Goal: Information Seeking & Learning: Check status

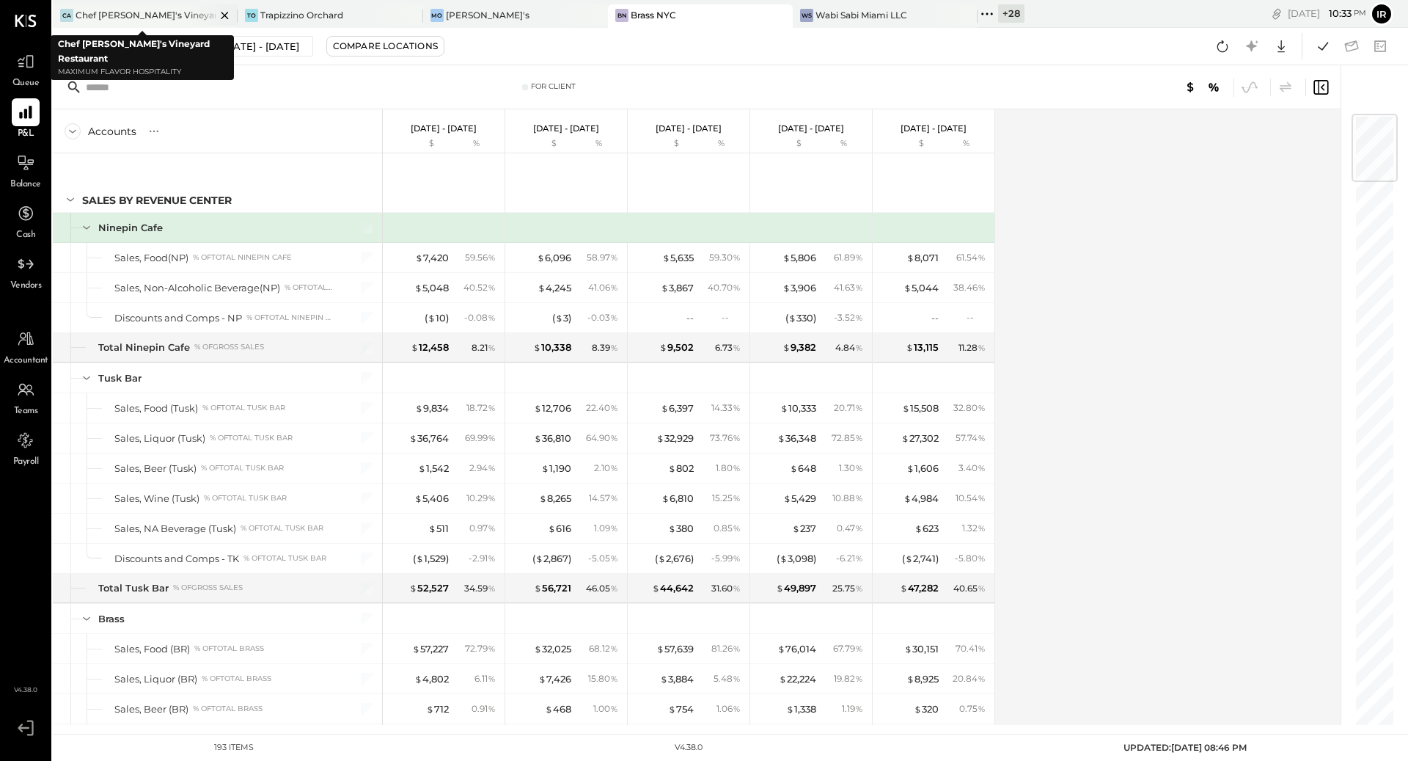
click at [216, 16] on icon at bounding box center [225, 16] width 18 height 18
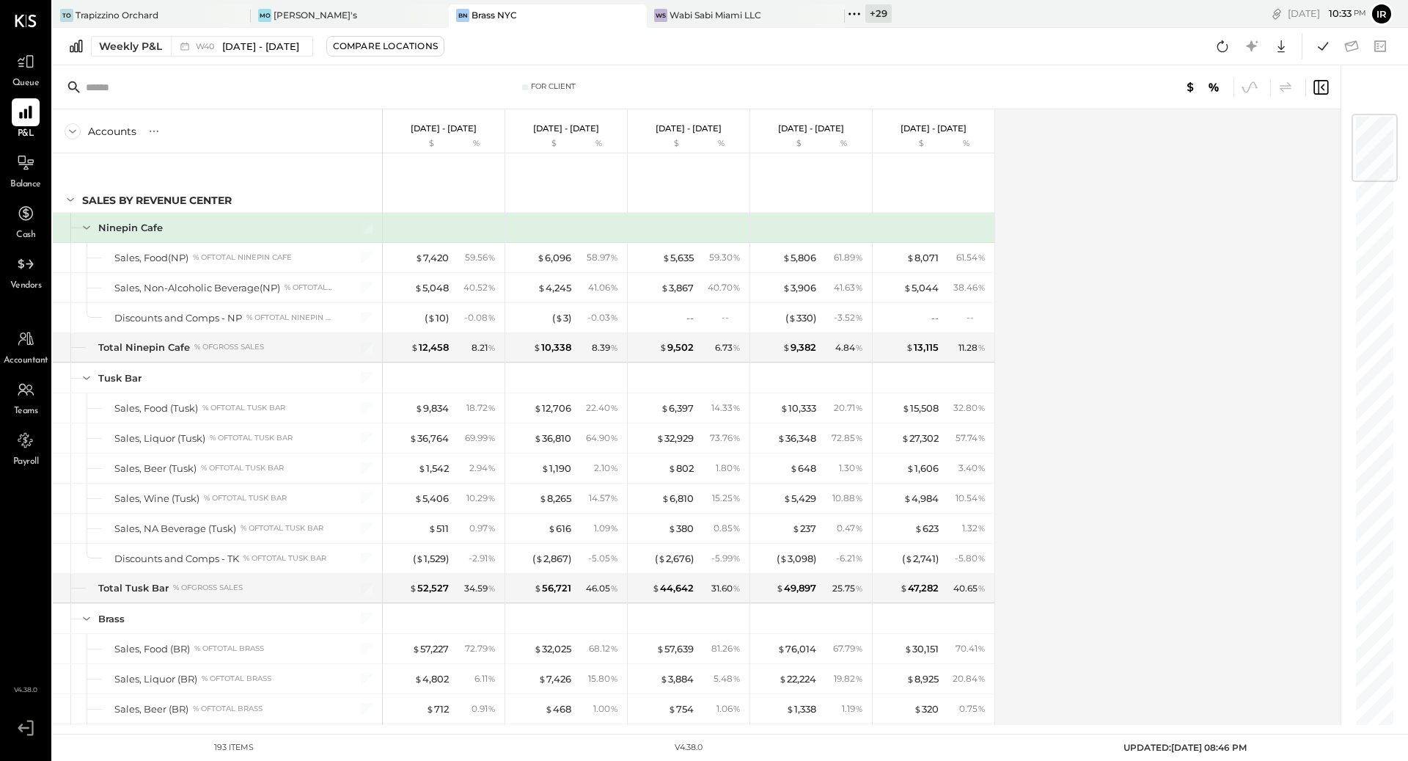
click at [27, 79] on span "Queue" at bounding box center [25, 83] width 27 height 13
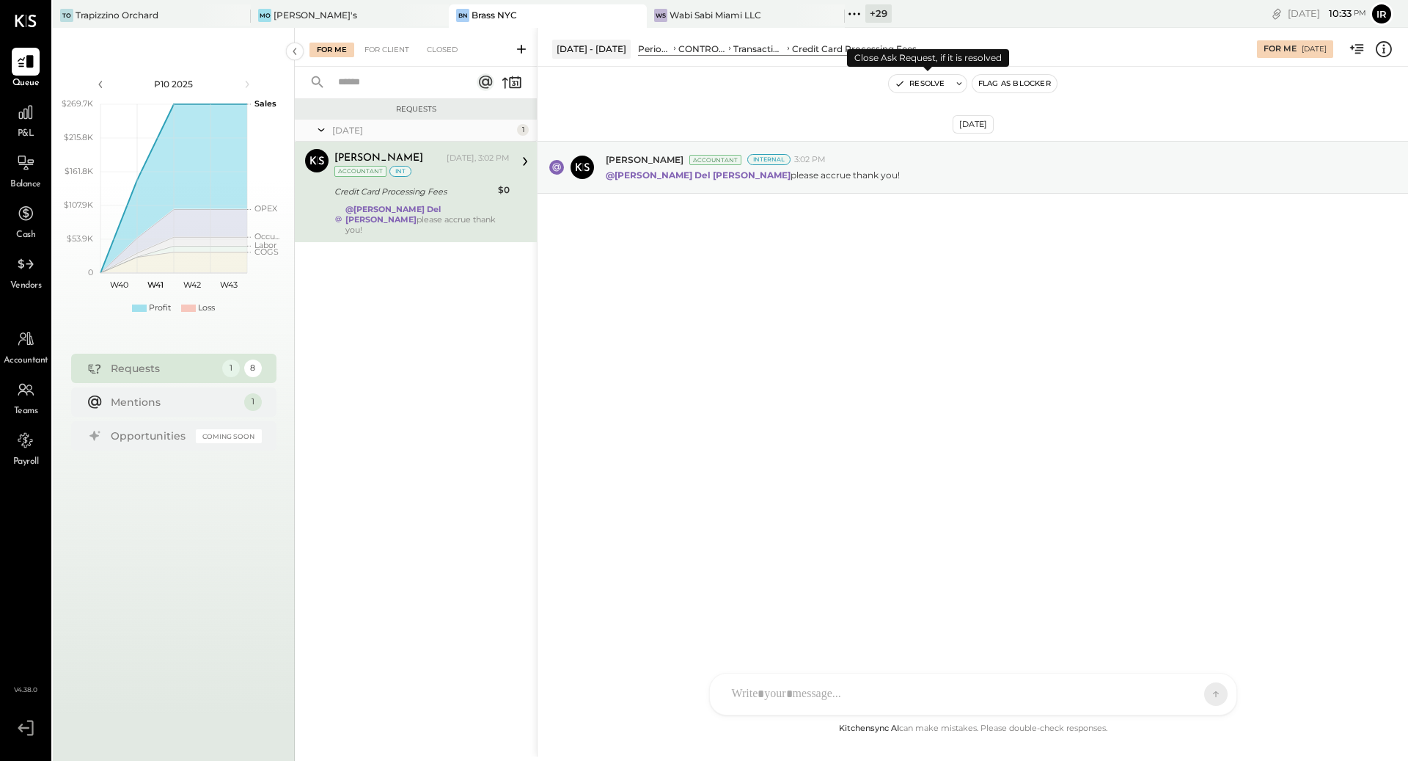
click at [937, 81] on button "Resolve" at bounding box center [920, 84] width 62 height 18
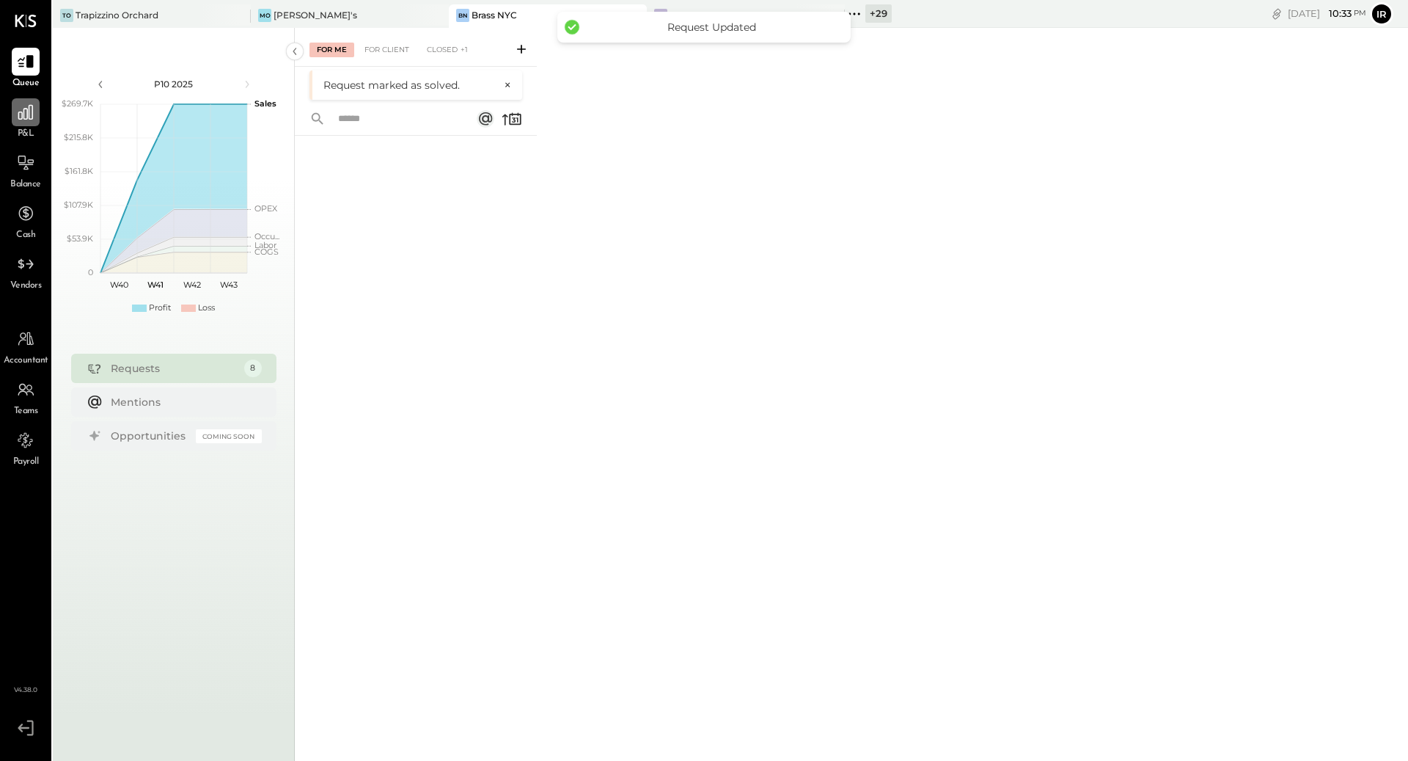
click at [22, 116] on icon at bounding box center [25, 112] width 15 height 15
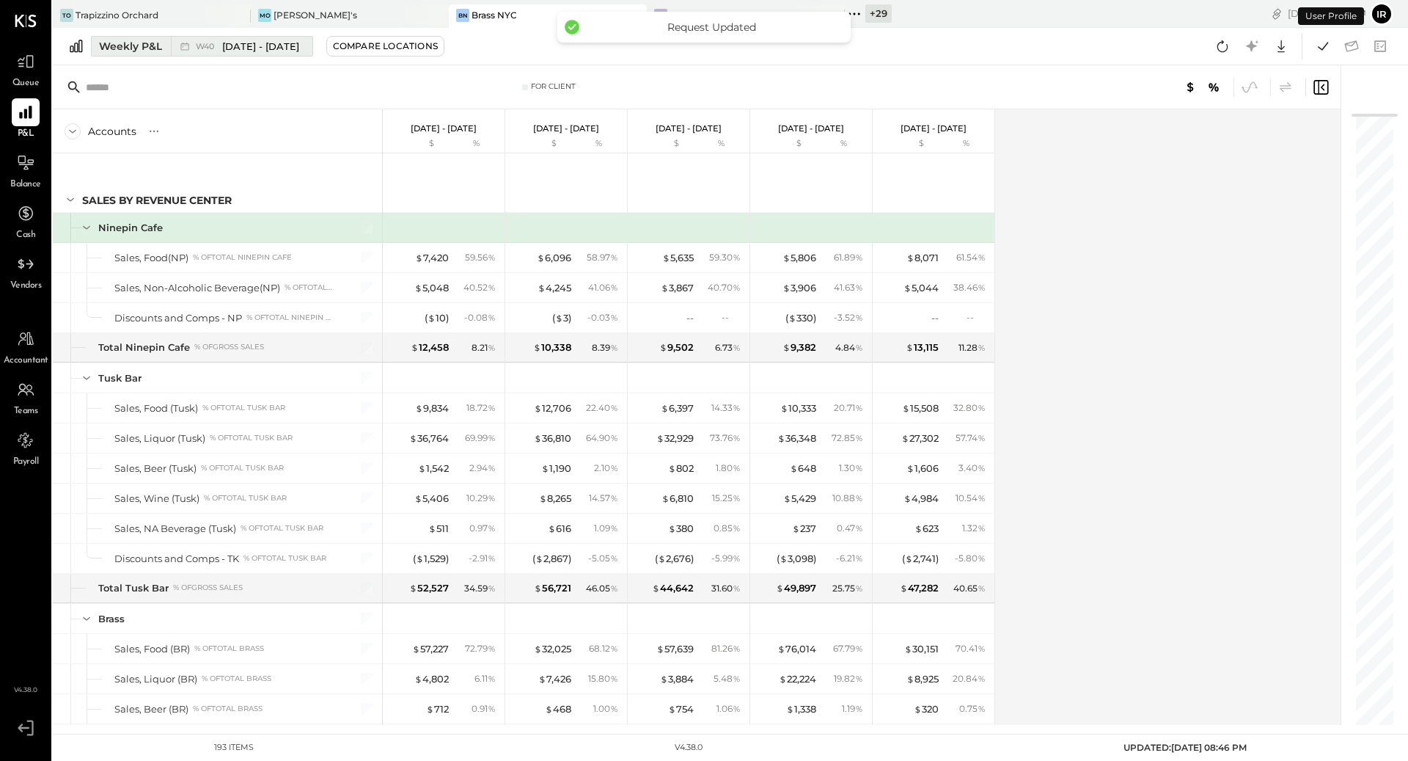
click at [157, 44] on div "Weekly P&L" at bounding box center [130, 46] width 63 height 15
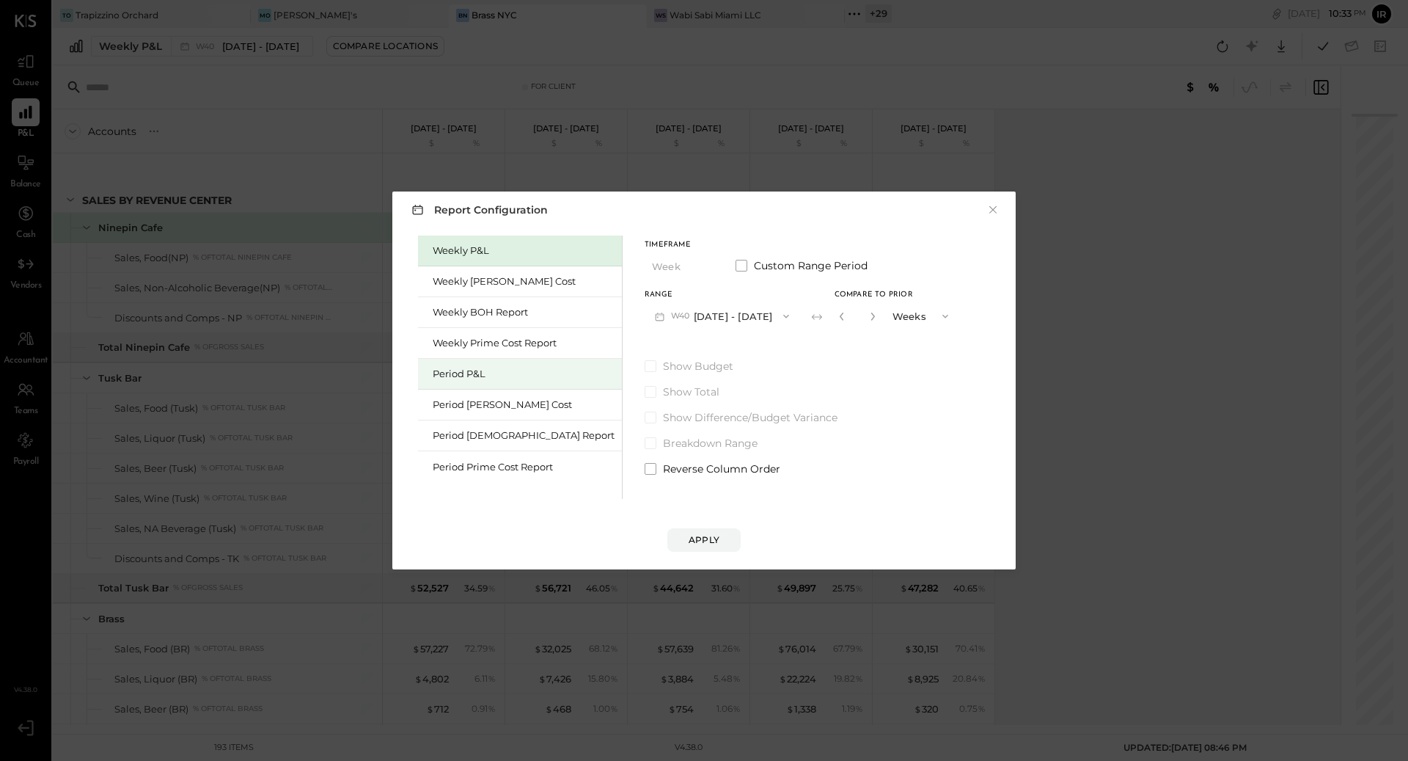
click at [439, 378] on div "Period P&L" at bounding box center [524, 374] width 182 height 14
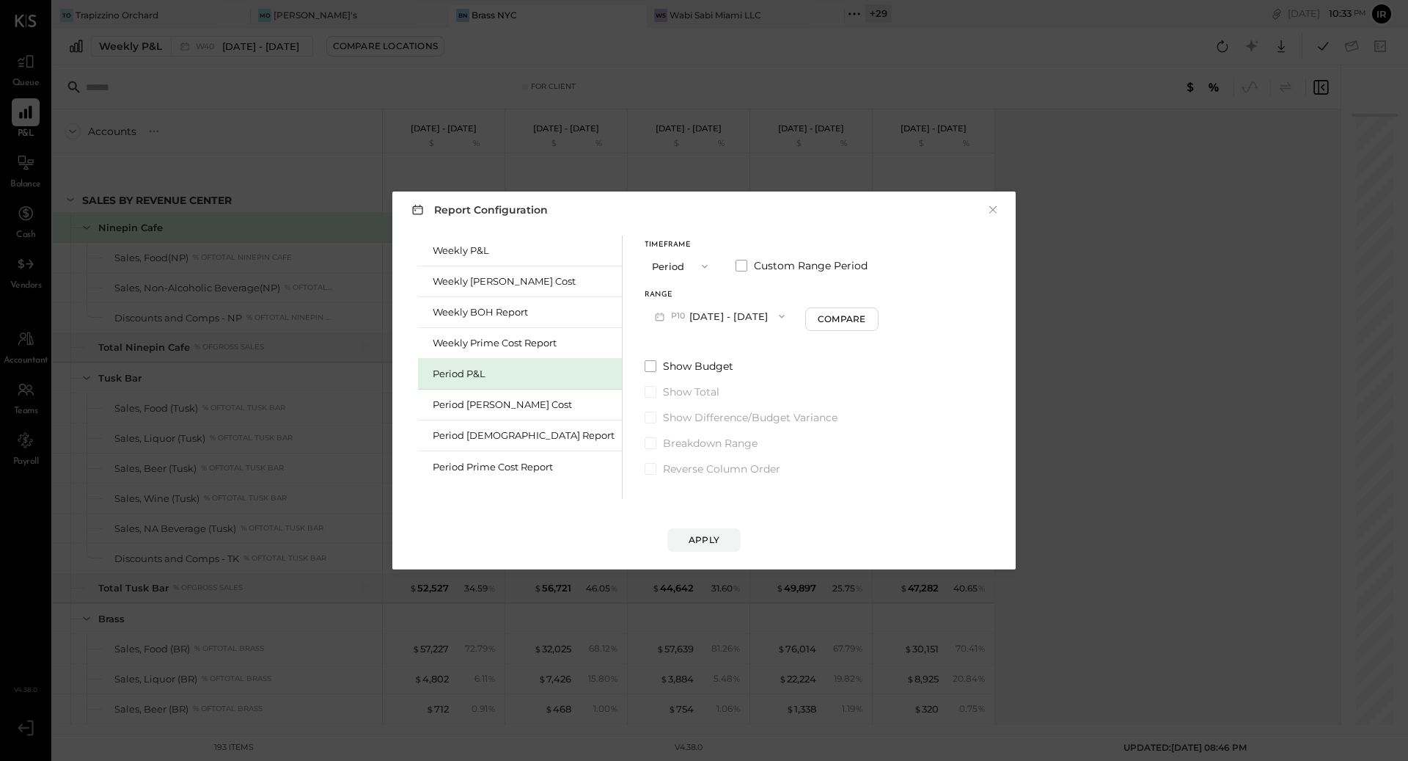
click at [776, 314] on icon "button" at bounding box center [782, 316] width 12 height 12
click at [720, 351] on div "P09 [DATE] - [DATE]" at bounding box center [728, 349] width 167 height 31
click at [709, 541] on div "Apply" at bounding box center [704, 539] width 31 height 12
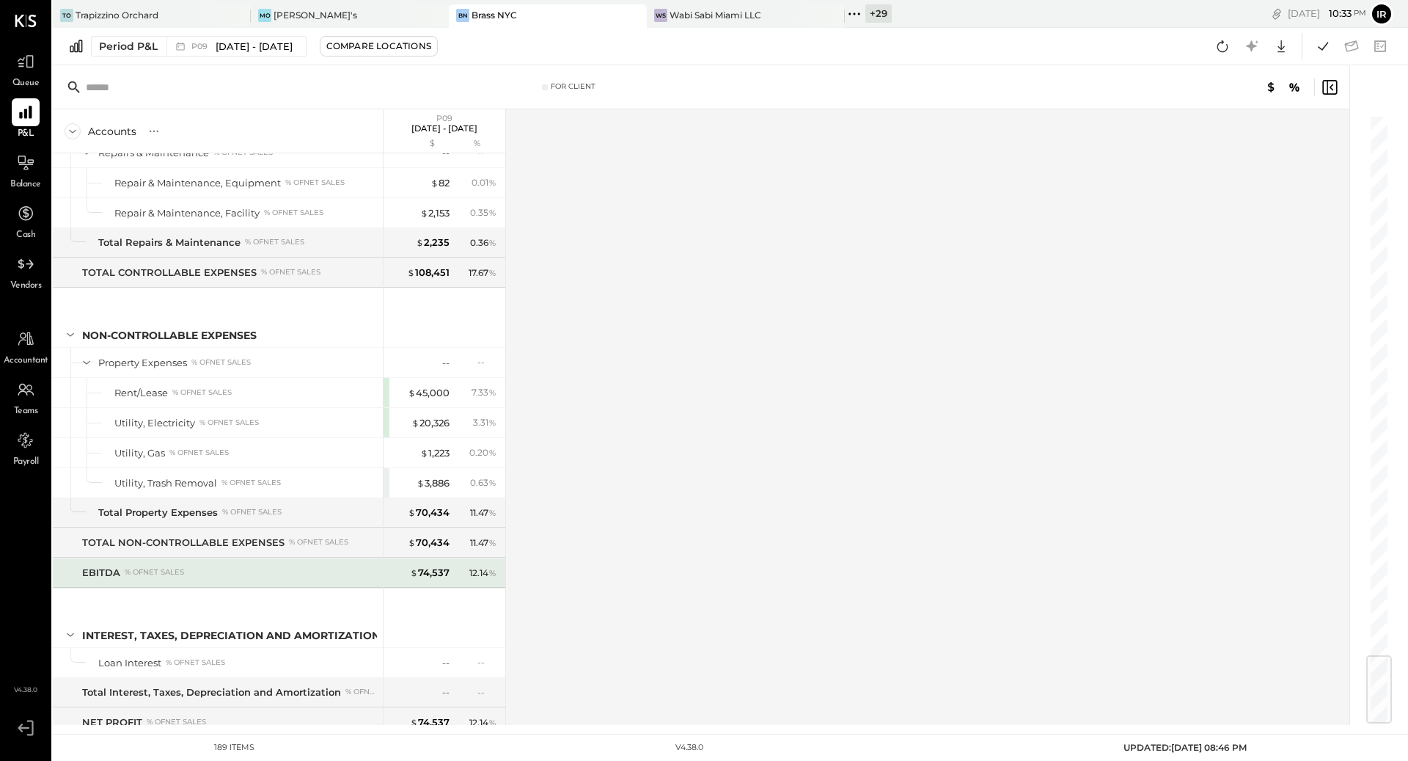
scroll to position [4531, 0]
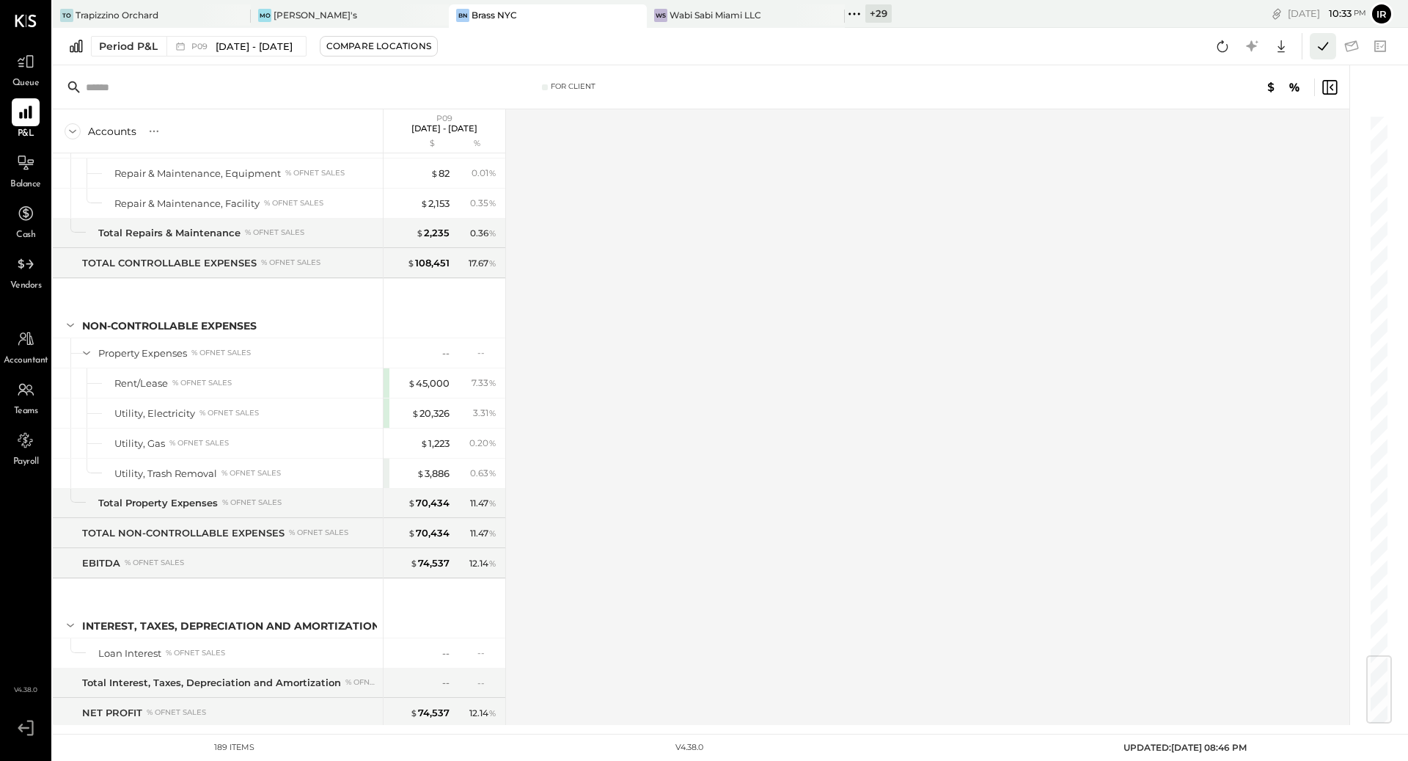
click at [1325, 56] on button at bounding box center [1323, 46] width 26 height 26
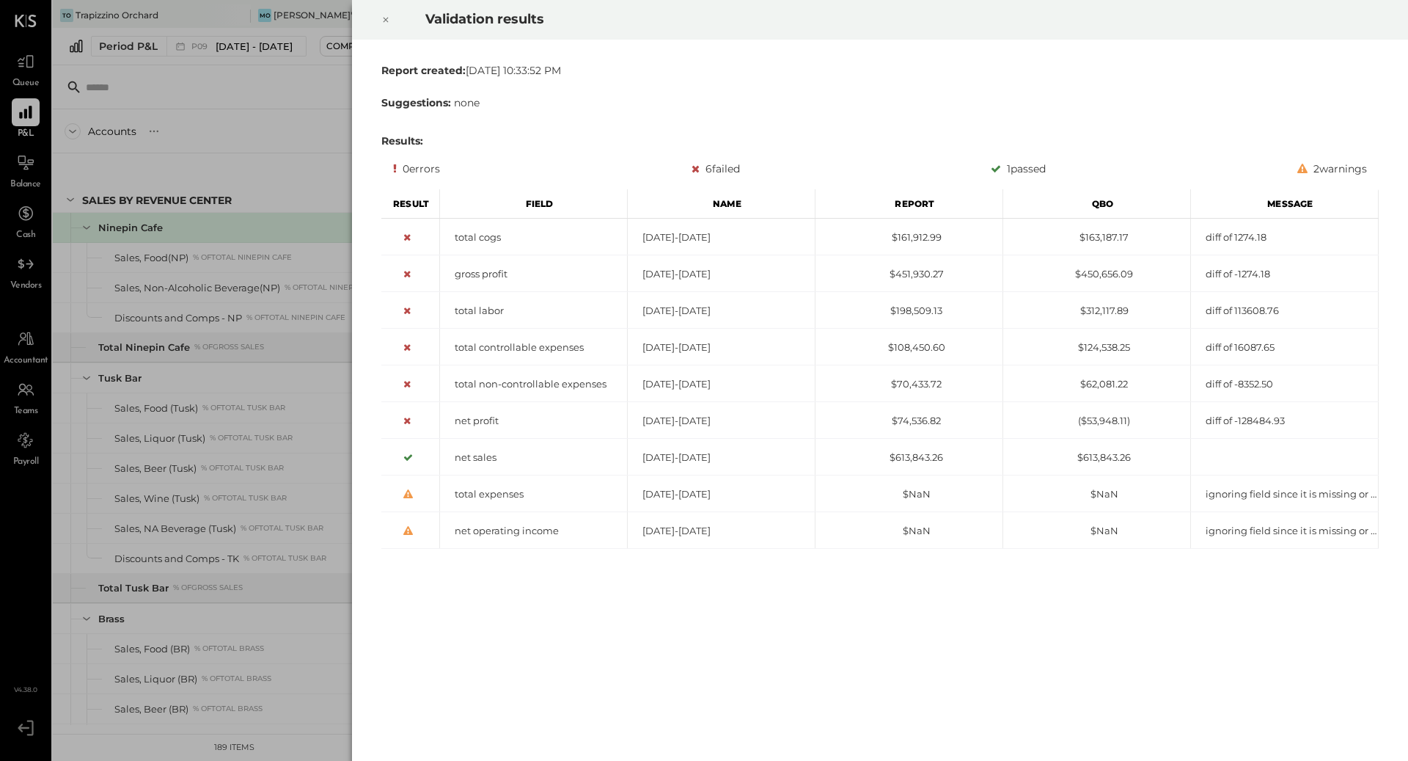
click at [388, 22] on icon at bounding box center [385, 20] width 9 height 18
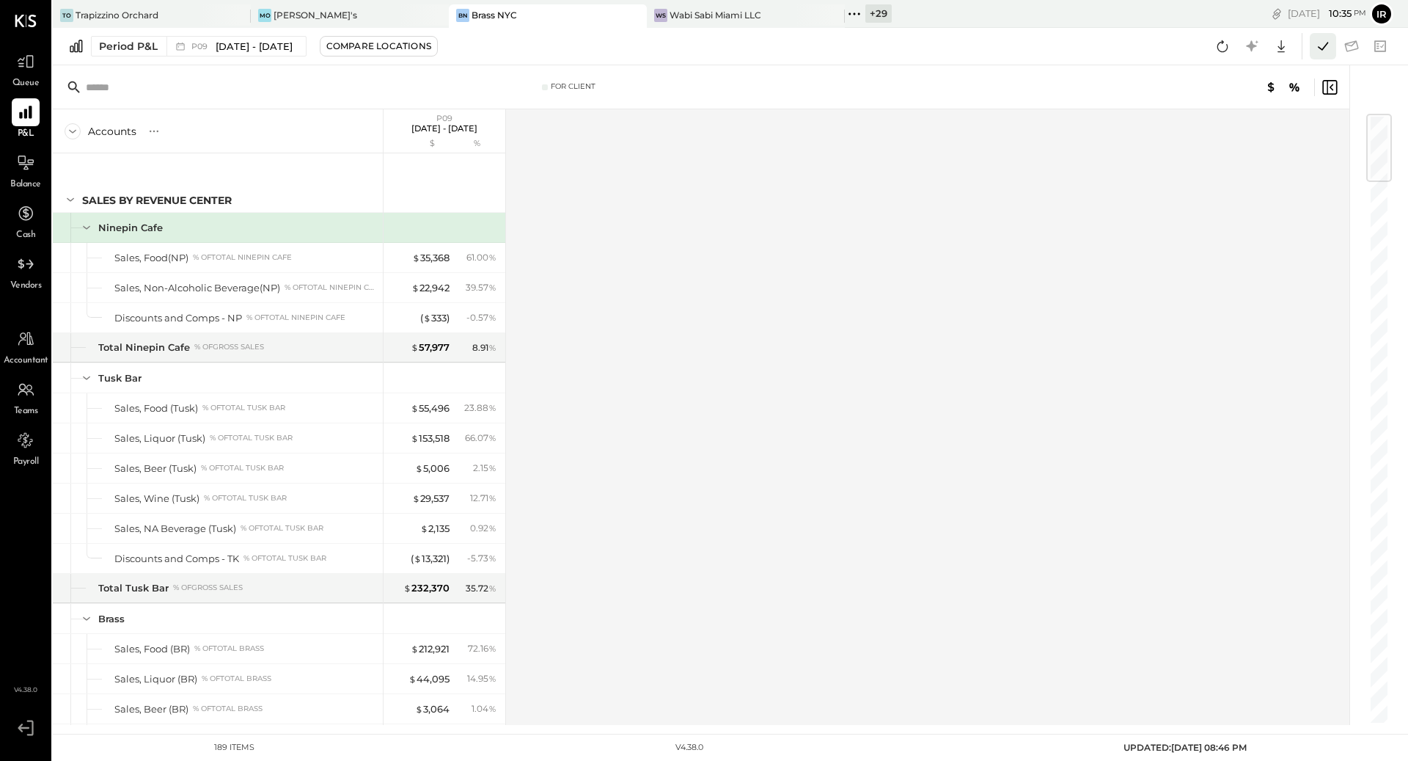
click at [1320, 48] on icon at bounding box center [1323, 46] width 19 height 19
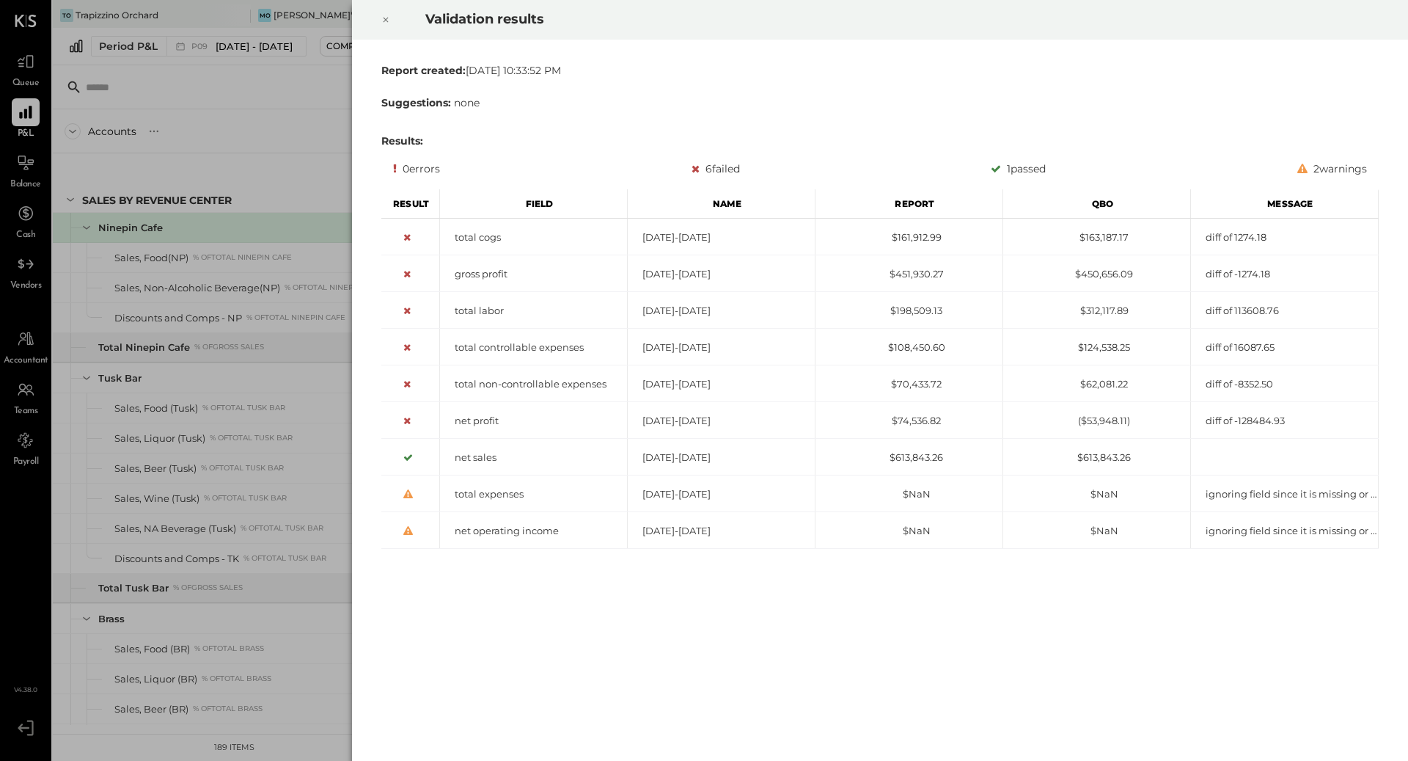
click at [392, 18] on div at bounding box center [386, 19] width 32 height 41
click at [390, 18] on div at bounding box center [386, 19] width 32 height 41
